Goal: Transaction & Acquisition: Purchase product/service

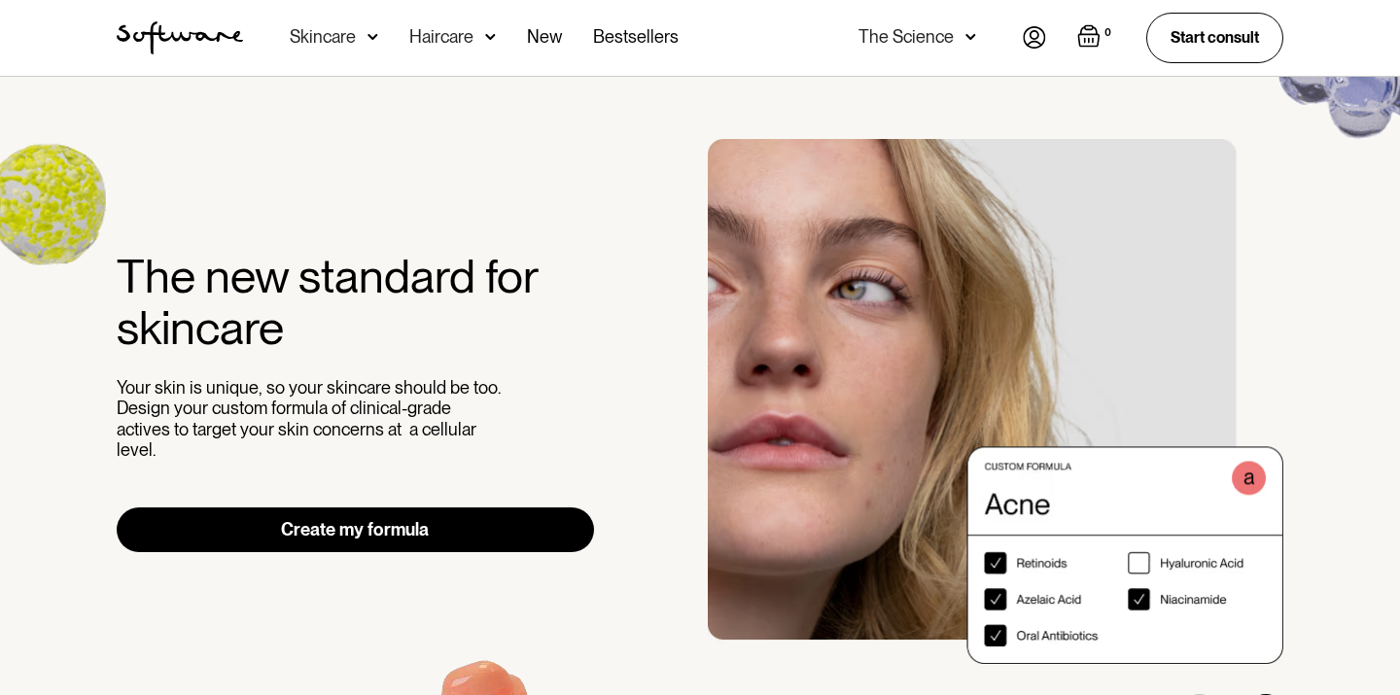
click at [412, 527] on link "Create my formula" at bounding box center [355, 530] width 477 height 45
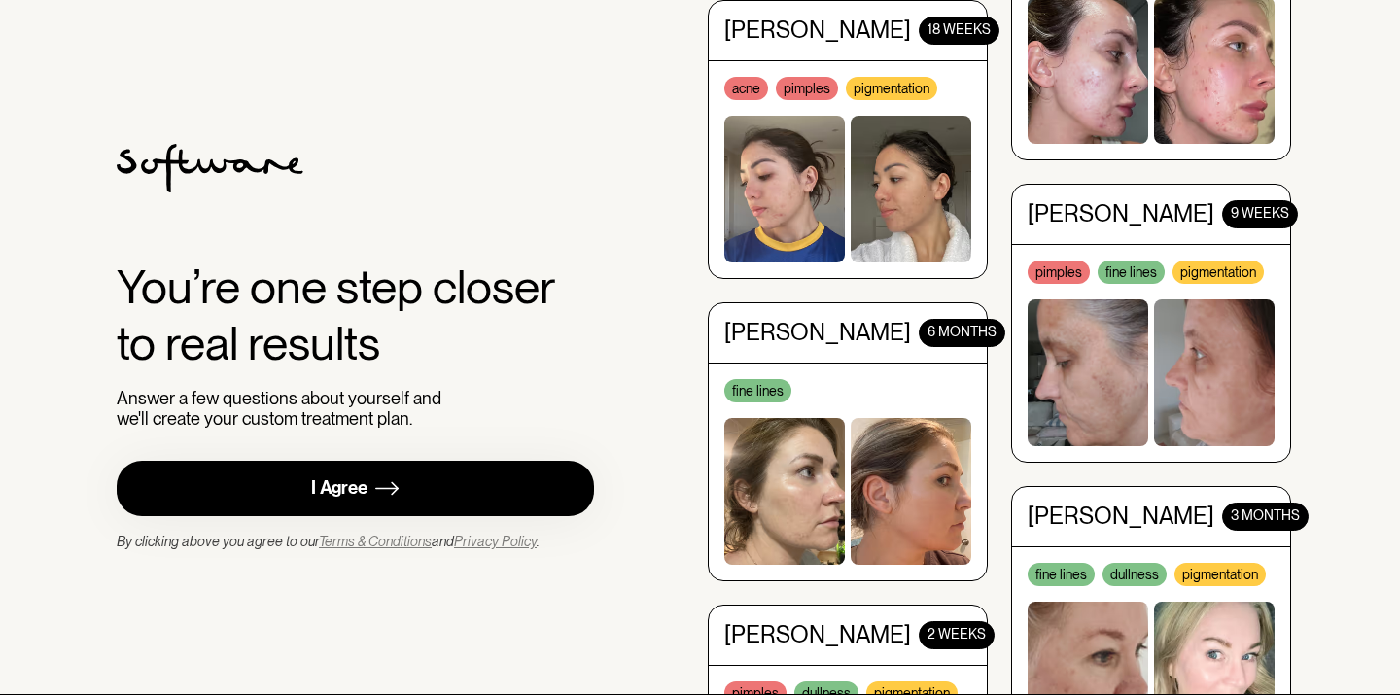
click at [416, 488] on link "I Agree" at bounding box center [355, 488] width 477 height 55
